Goal: Information Seeking & Learning: Find specific fact

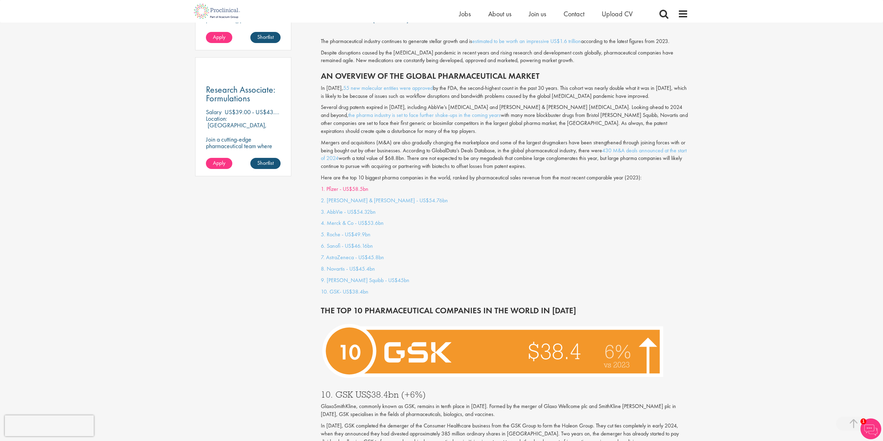
scroll to position [521, 0]
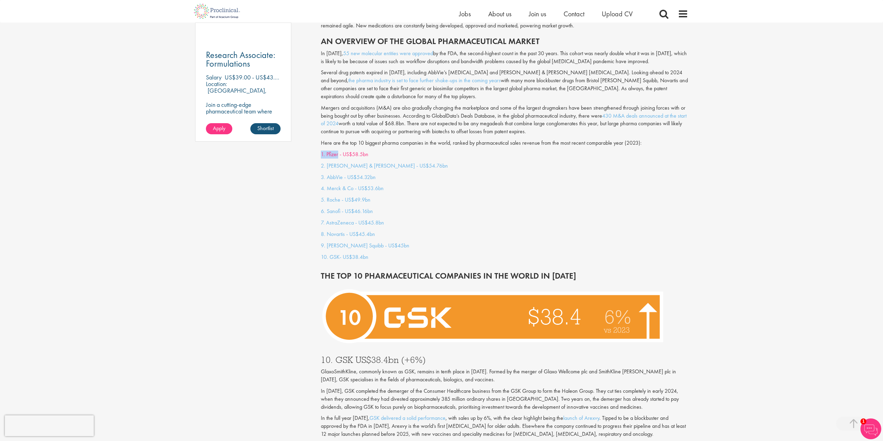
drag, startPoint x: 314, startPoint y: 148, endPoint x: 339, endPoint y: 149, distance: 25.0
copy link "1. Pfizer"
drag, startPoint x: 390, startPoint y: 168, endPoint x: 327, endPoint y: 169, distance: 62.5
click at [327, 174] on p "3. AbbVie - US$54.32bn" at bounding box center [504, 178] width 367 height 8
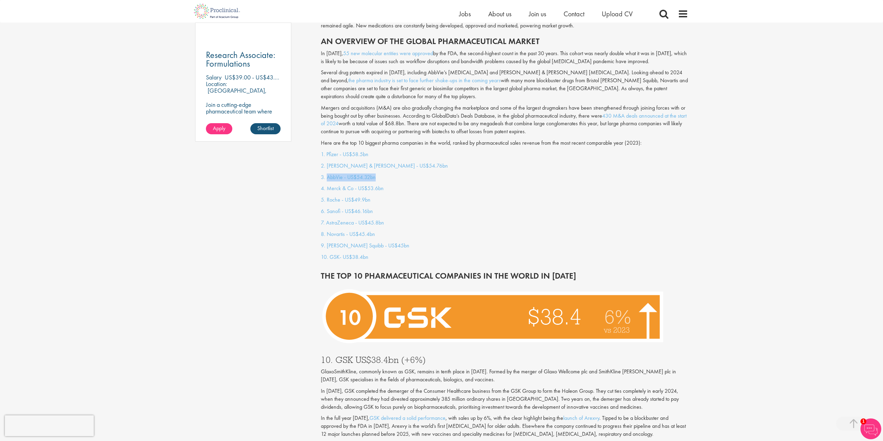
copy link "AbbVie - US$54.32bn"
drag, startPoint x: 385, startPoint y: 180, endPoint x: 328, endPoint y: 181, distance: 56.6
click at [328, 185] on p "4. Merck & Co - US$53.6bn" at bounding box center [504, 189] width 367 height 8
copy link "Merck & Co - US$53.6bn"
